Goal: Task Accomplishment & Management: Use online tool/utility

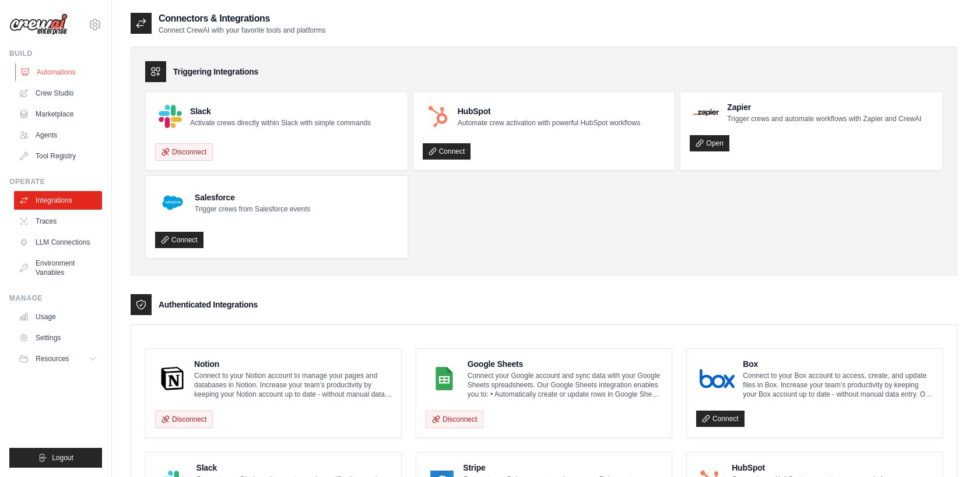
click at [51, 75] on link "Automations" at bounding box center [59, 72] width 88 height 19
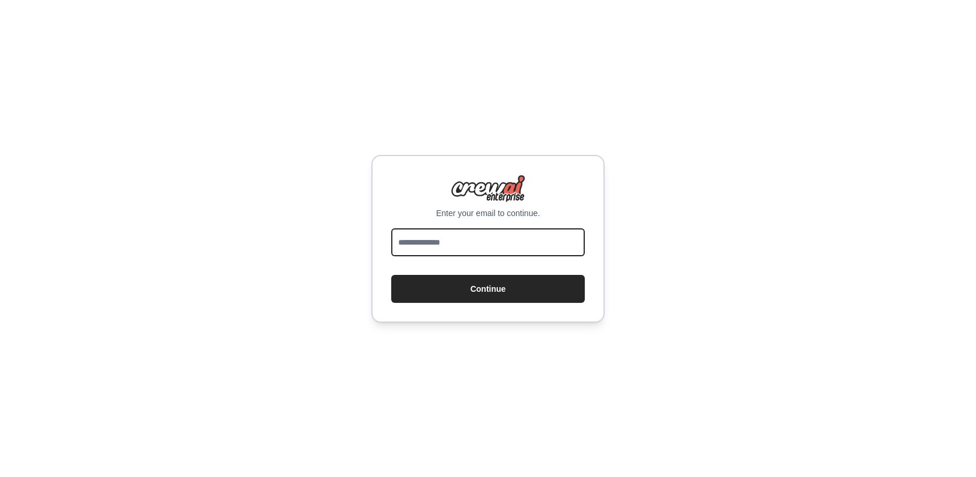
click at [431, 244] on input "email" at bounding box center [487, 242] width 193 height 28
type input "**********"
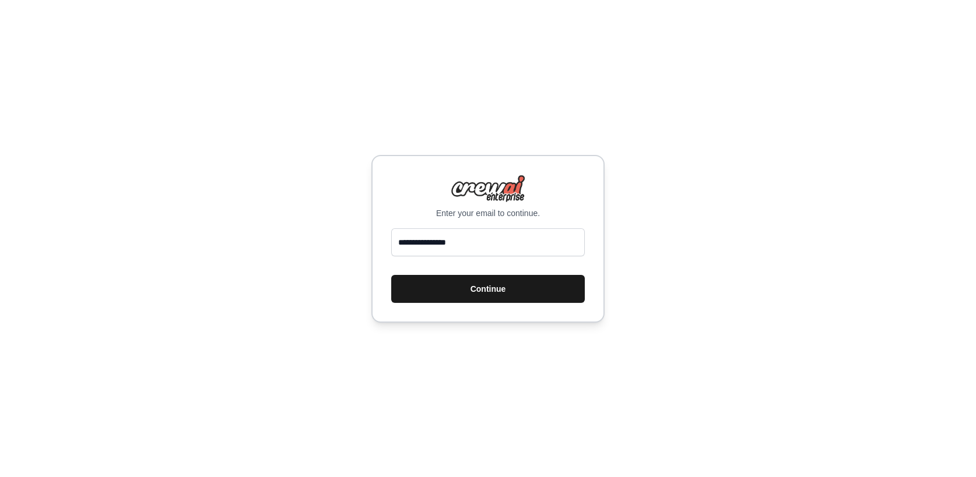
click at [470, 285] on button "Continue" at bounding box center [487, 289] width 193 height 28
